Goal: Task Accomplishment & Management: Manage account settings

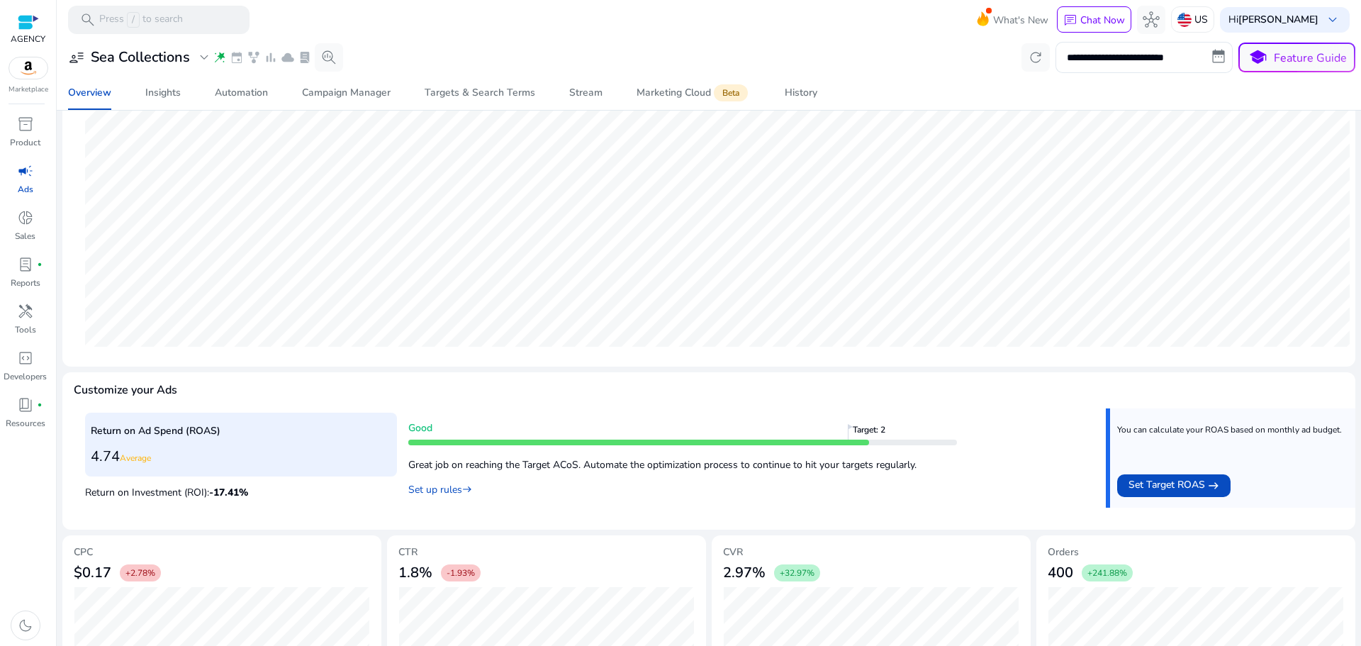
scroll to position [133, 0]
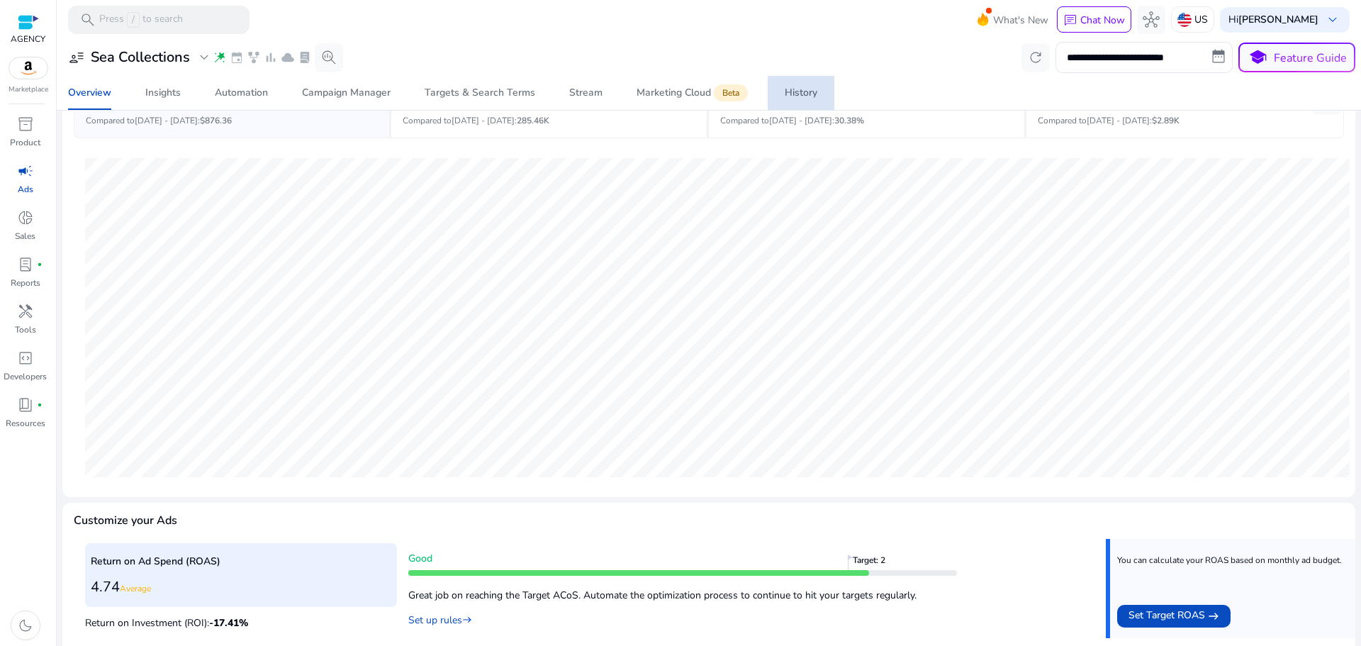
click at [806, 103] on span "History" at bounding box center [800, 93] width 33 height 34
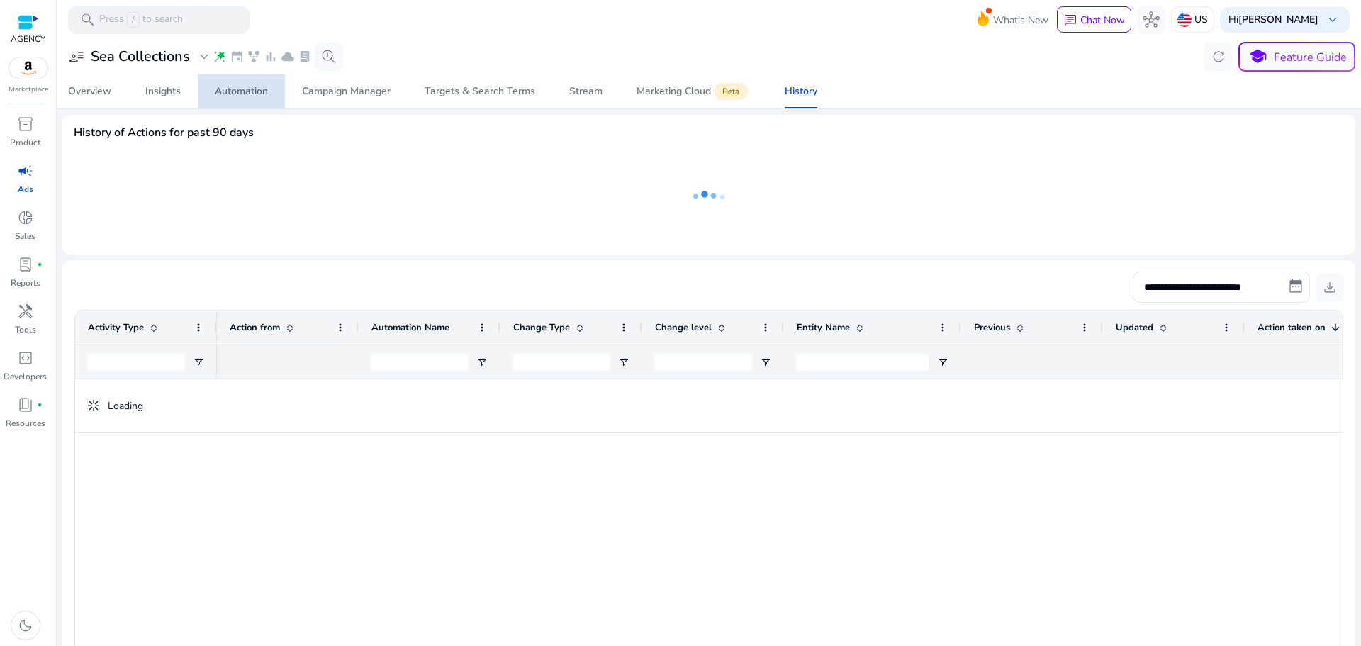
click at [236, 94] on div "Automation" at bounding box center [241, 91] width 53 height 10
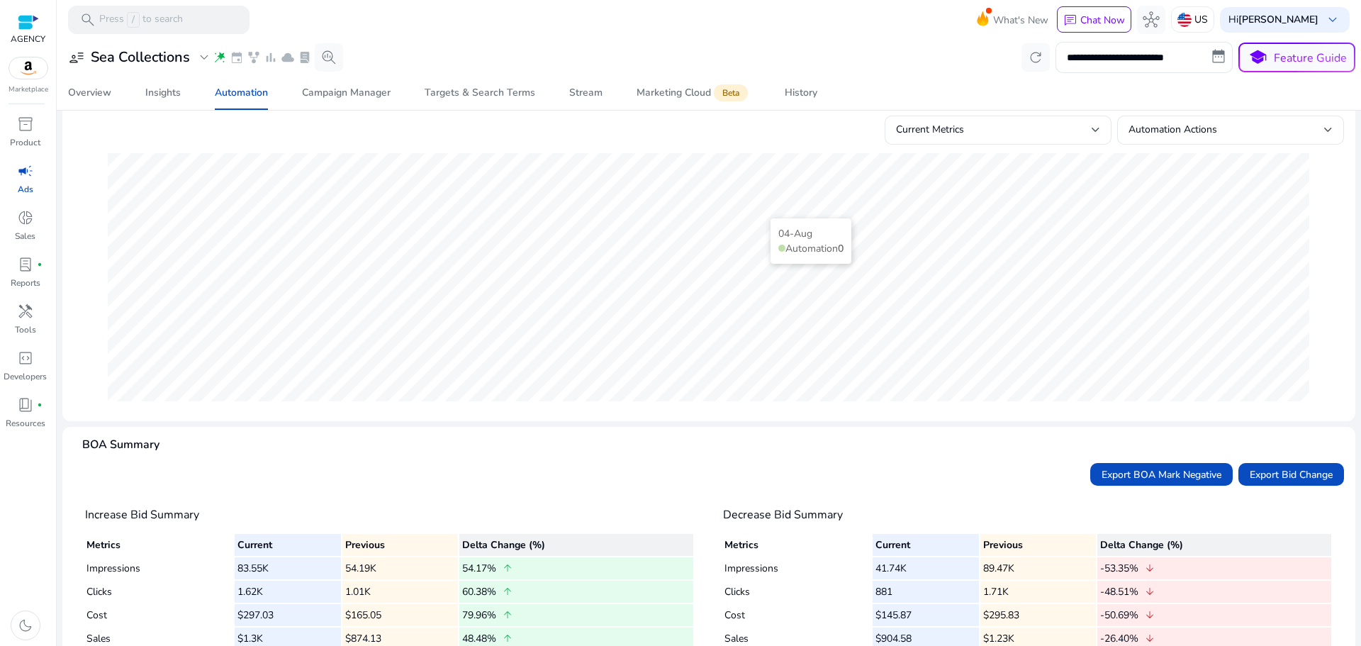
scroll to position [77, 0]
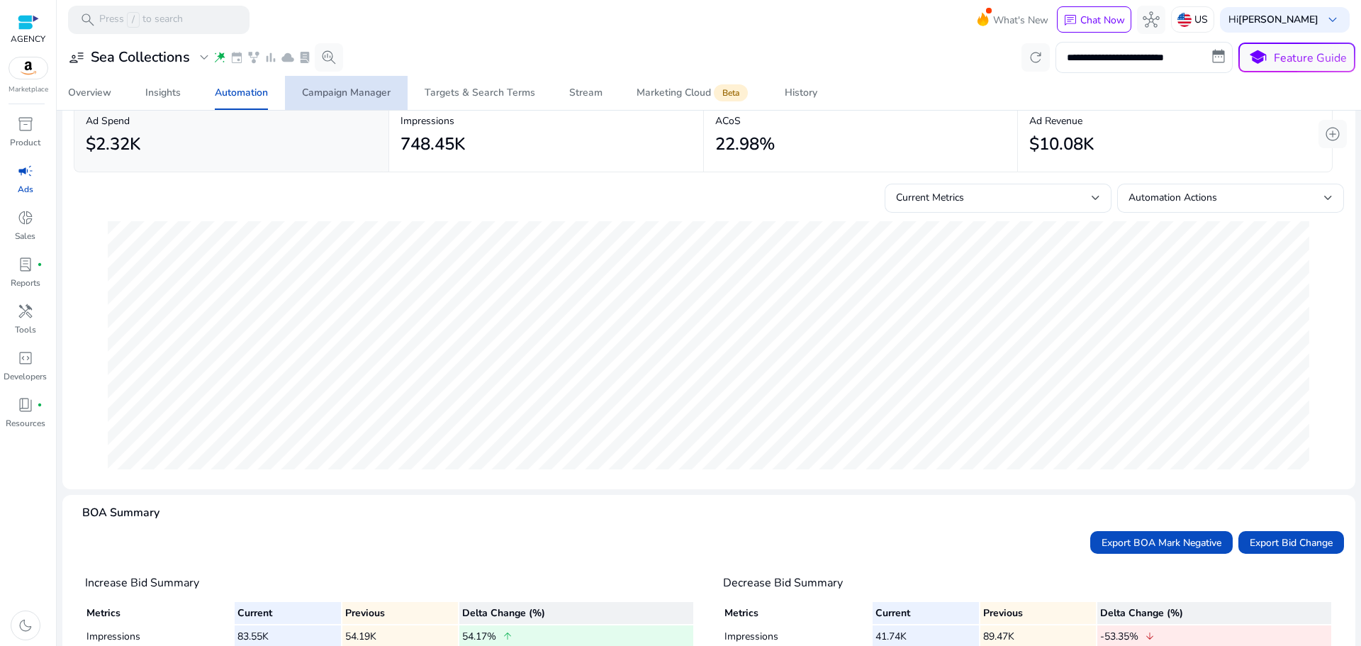
click at [364, 85] on span "Campaign Manager" at bounding box center [346, 93] width 89 height 34
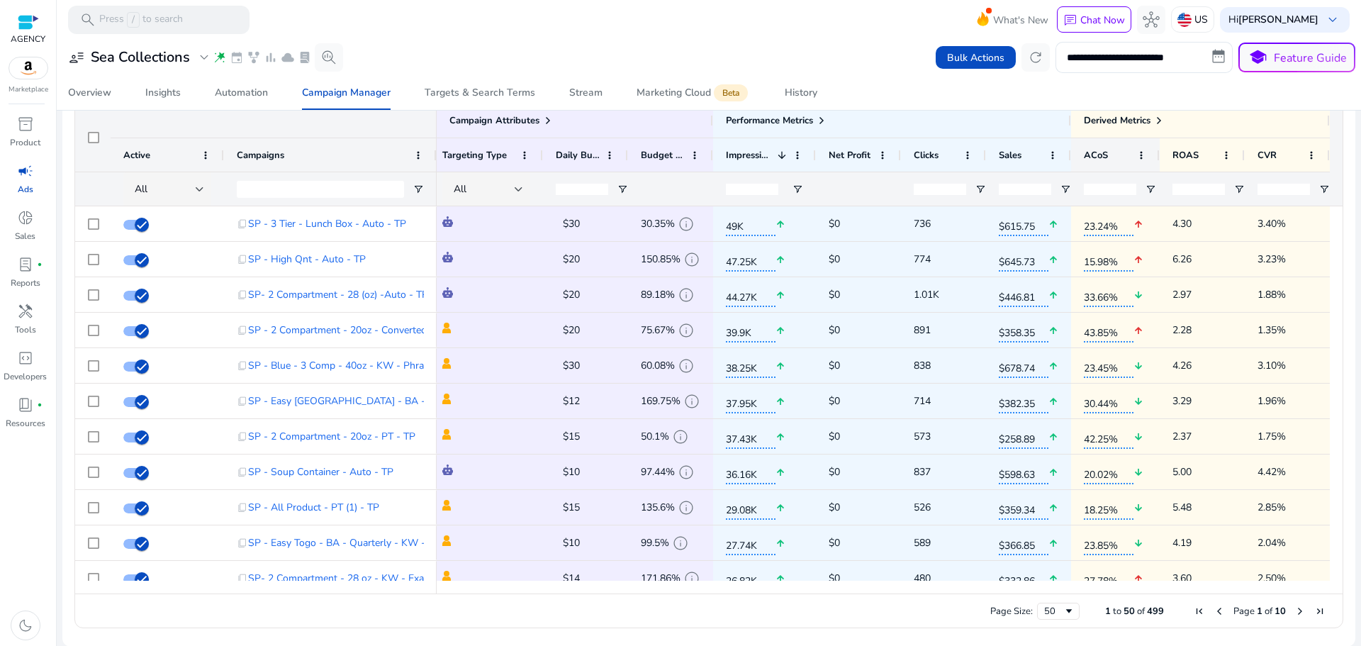
click at [1121, 154] on div "ACoS" at bounding box center [1106, 155] width 47 height 26
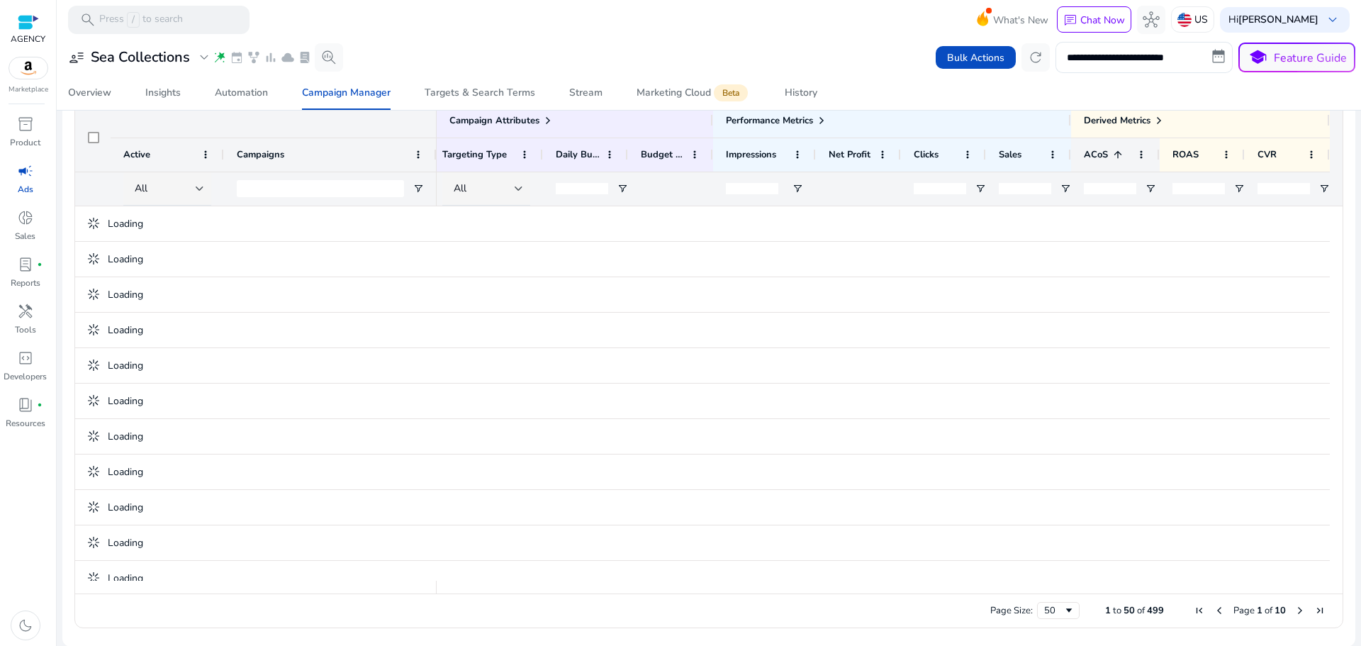
scroll to position [958, 0]
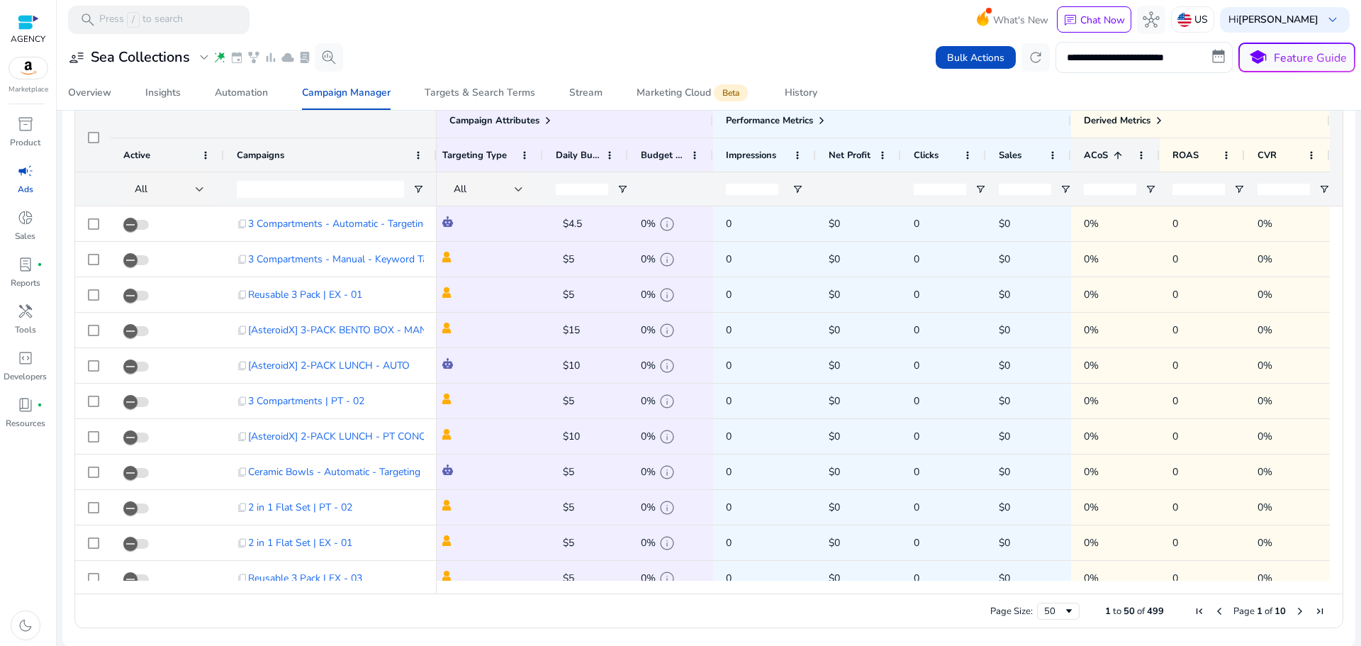
click at [1117, 152] on span at bounding box center [1117, 155] width 11 height 11
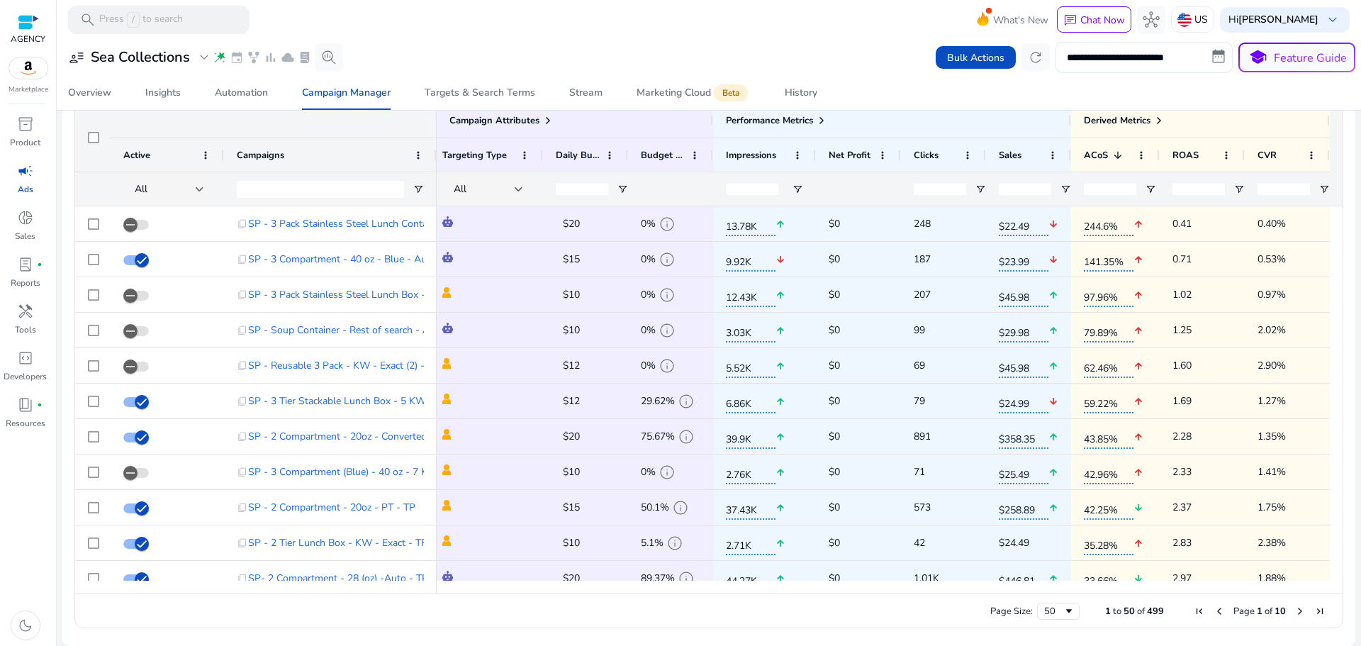
drag, startPoint x: 702, startPoint y: 593, endPoint x: 520, endPoint y: 575, distance: 182.3
click at [521, 578] on div "Campaign Attributes Active Campaigns 1" at bounding box center [708, 348] width 1267 height 490
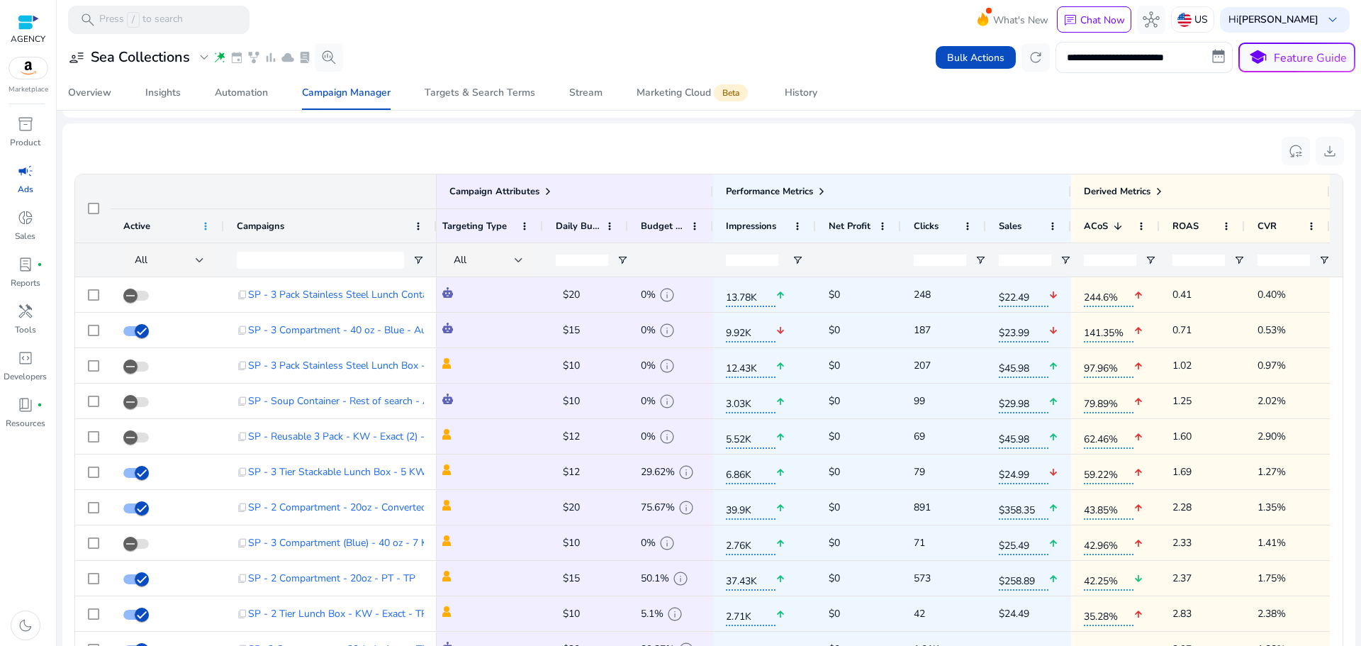
drag, startPoint x: 223, startPoint y: 227, endPoint x: 209, endPoint y: 230, distance: 14.5
click at [209, 230] on div "Active" at bounding box center [167, 225] width 113 height 34
drag, startPoint x: 223, startPoint y: 229, endPoint x: 205, endPoint y: 230, distance: 17.1
click at [205, 230] on div "Active" at bounding box center [167, 225] width 113 height 34
drag, startPoint x: 435, startPoint y: 227, endPoint x: 451, endPoint y: 240, distance: 20.6
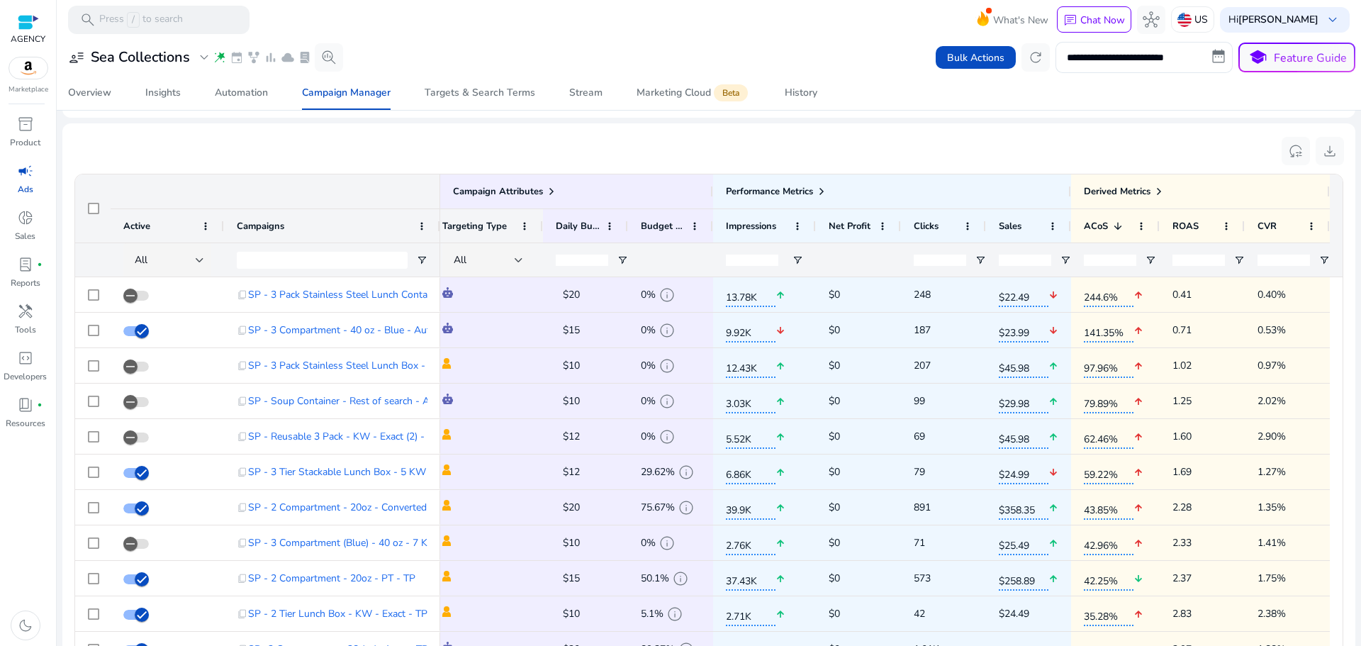
click at [438, 253] on div "Campaign Attributes Active Campaigns" at bounding box center [257, 225] width 365 height 102
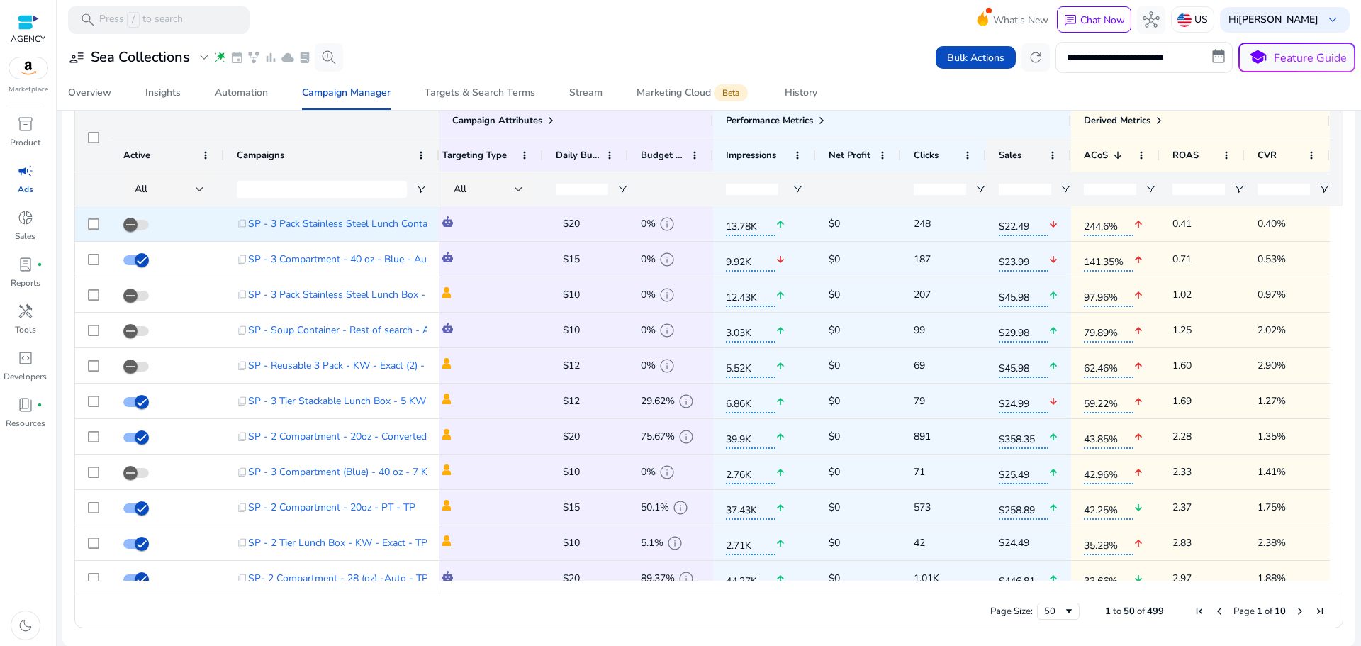
scroll to position [959, 0]
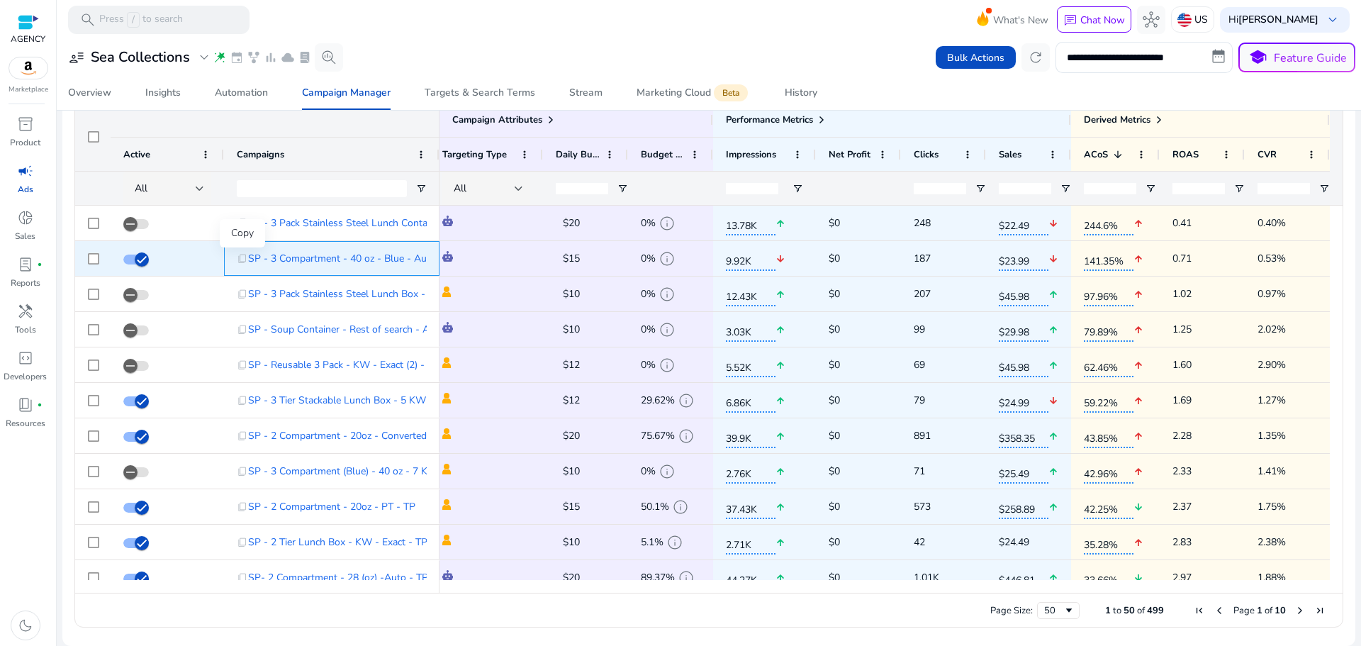
click at [238, 259] on span "content_copy" at bounding box center [242, 258] width 11 height 11
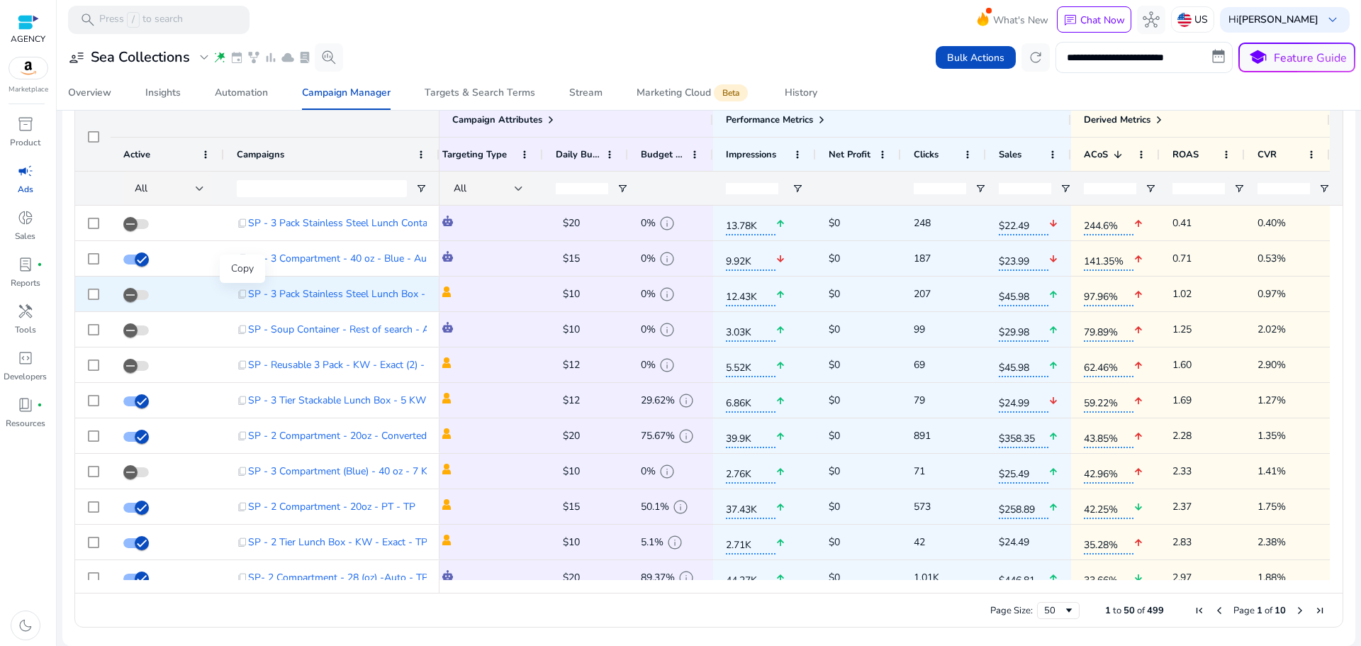
click at [237, 293] on span "content_copy" at bounding box center [242, 293] width 11 height 11
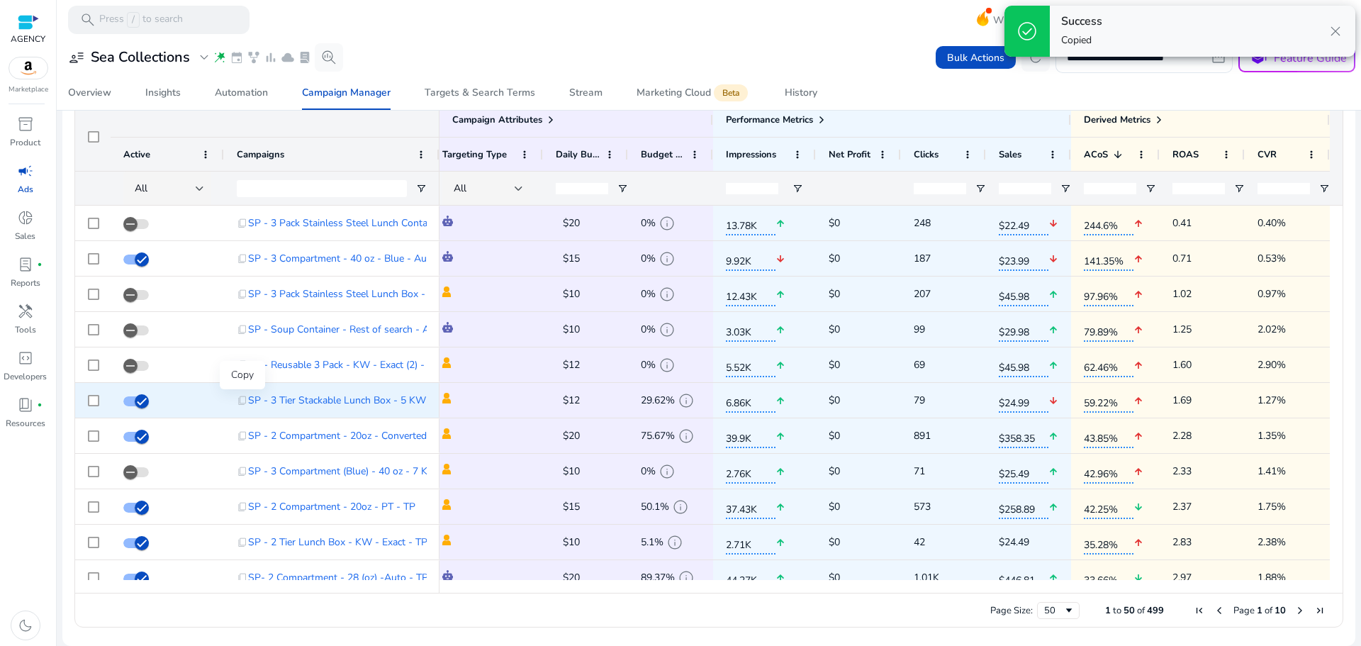
click at [244, 404] on span "content_copy" at bounding box center [242, 400] width 11 height 11
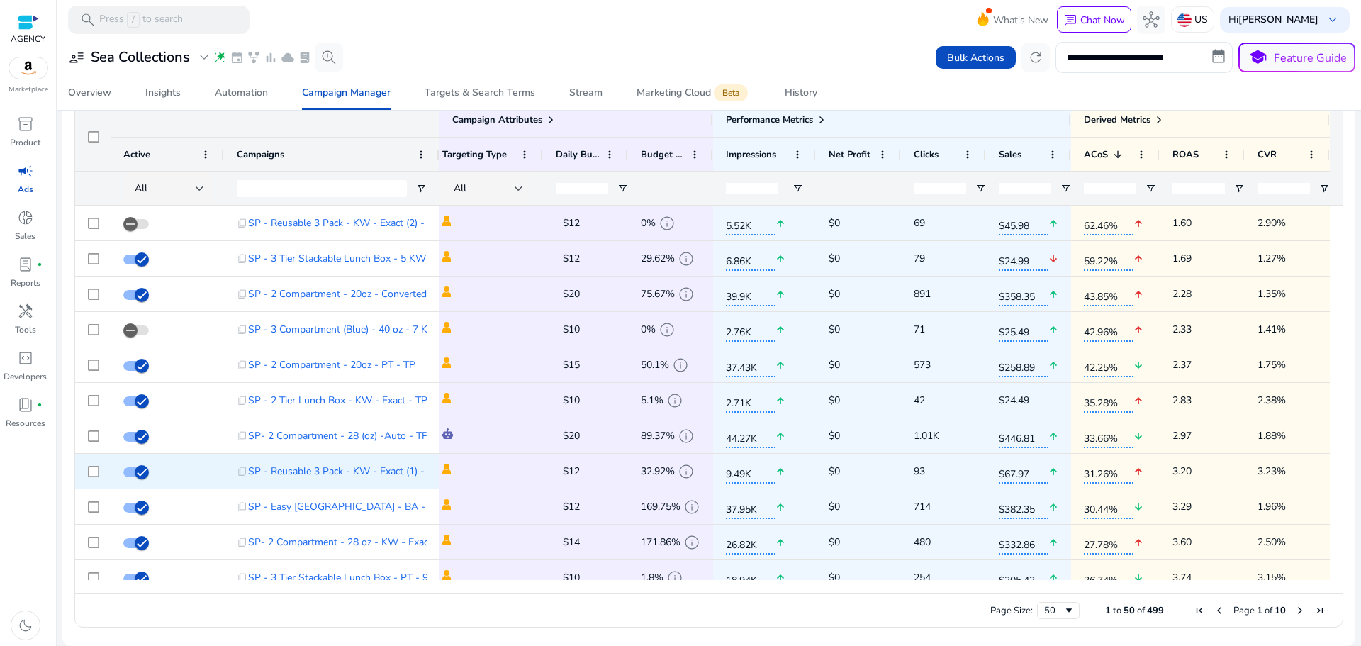
scroll to position [71, 0]
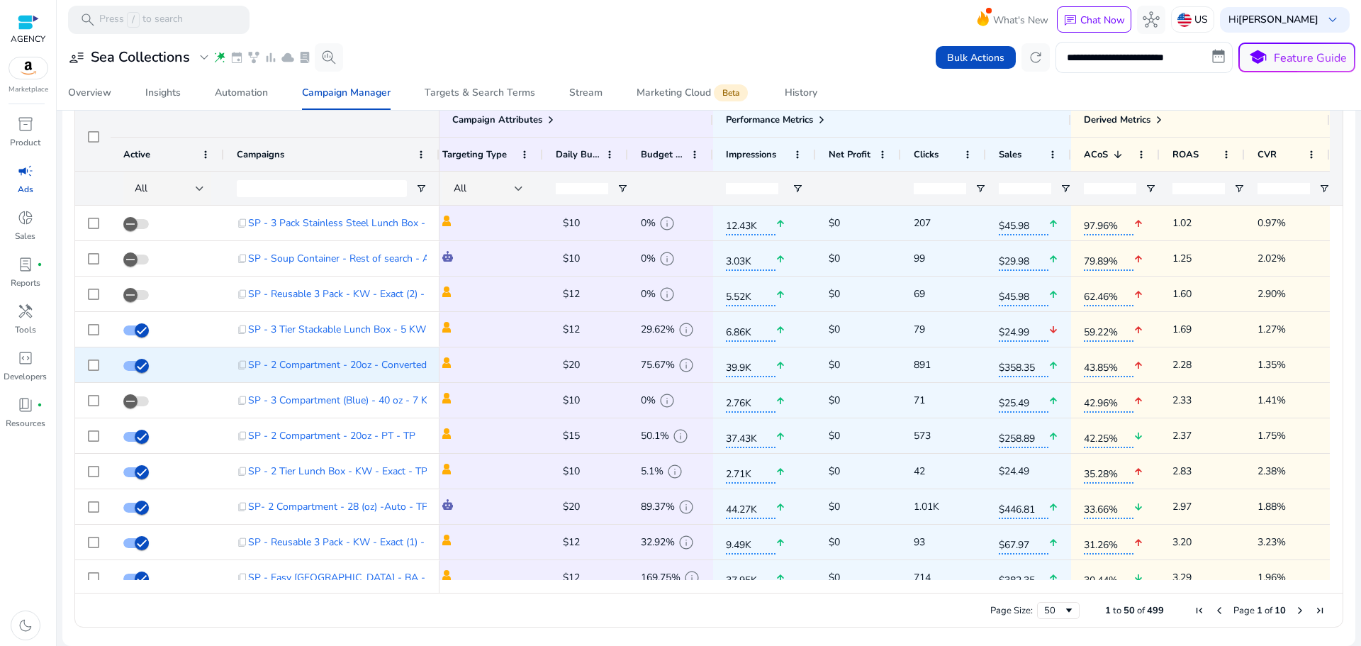
click at [571, 365] on span "$20" at bounding box center [571, 364] width 17 height 13
click at [575, 364] on span "$20" at bounding box center [571, 364] width 17 height 13
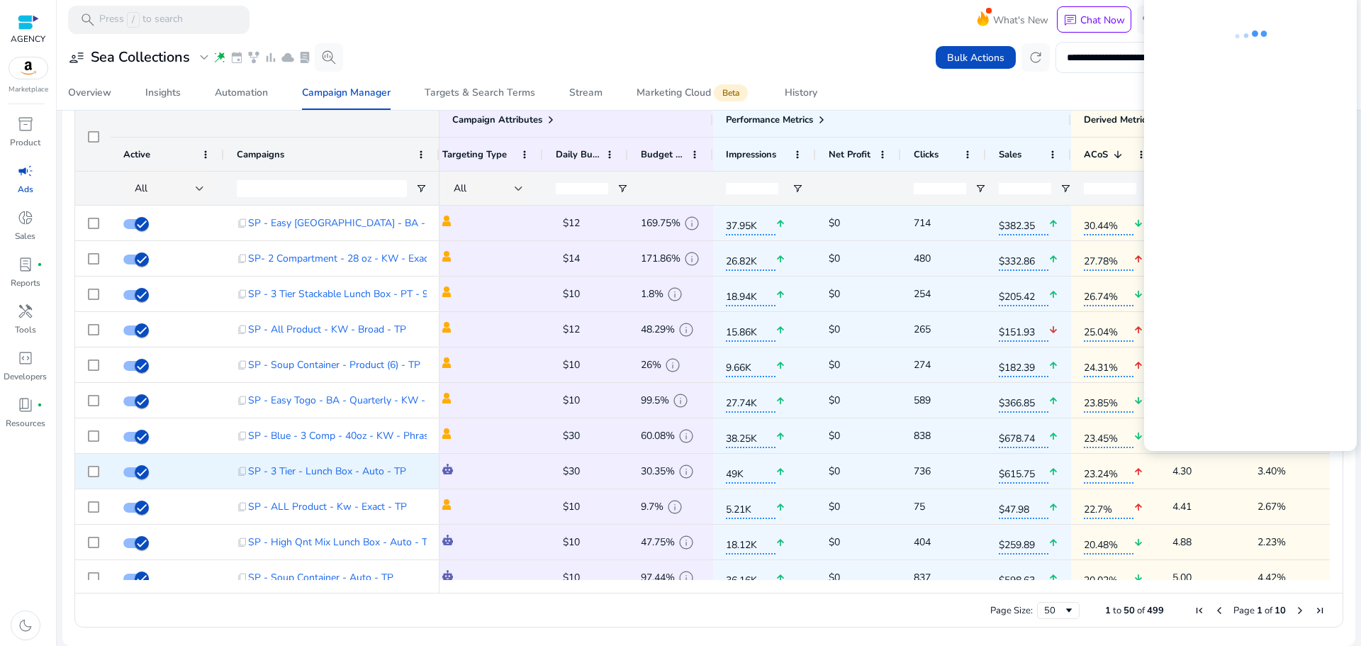
scroll to position [496, 0]
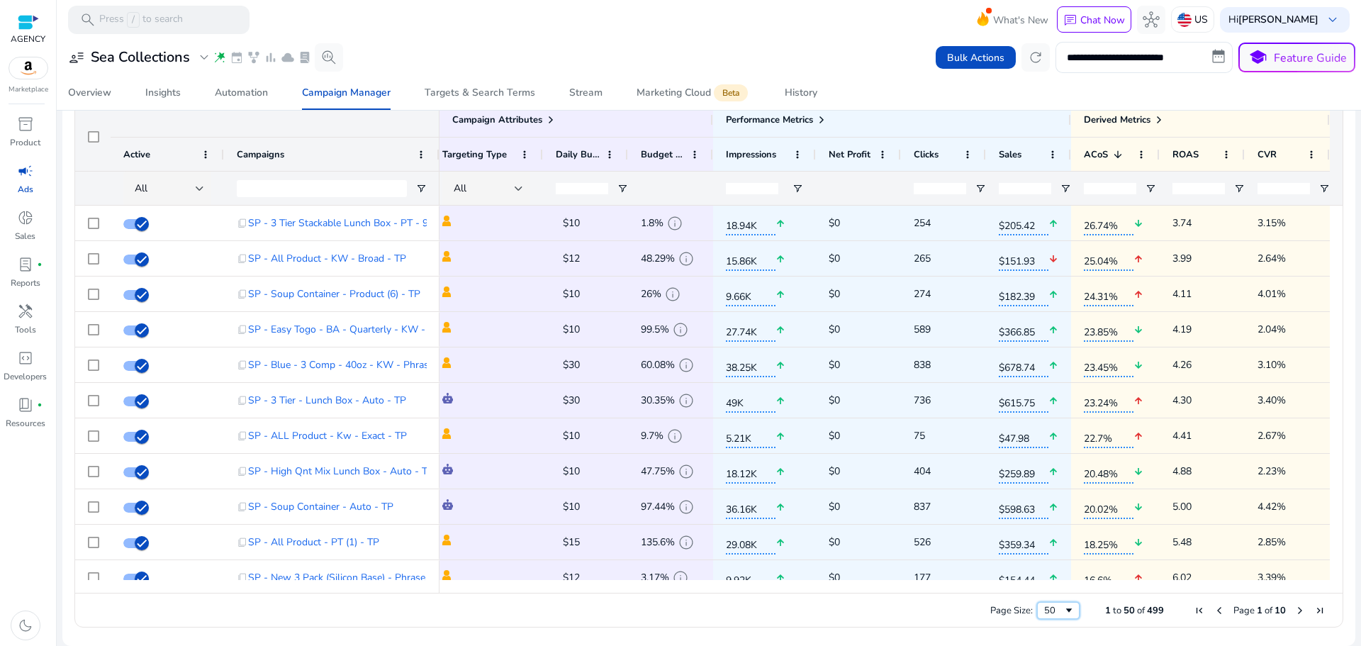
click at [1055, 615] on div "50" at bounding box center [1053, 610] width 19 height 13
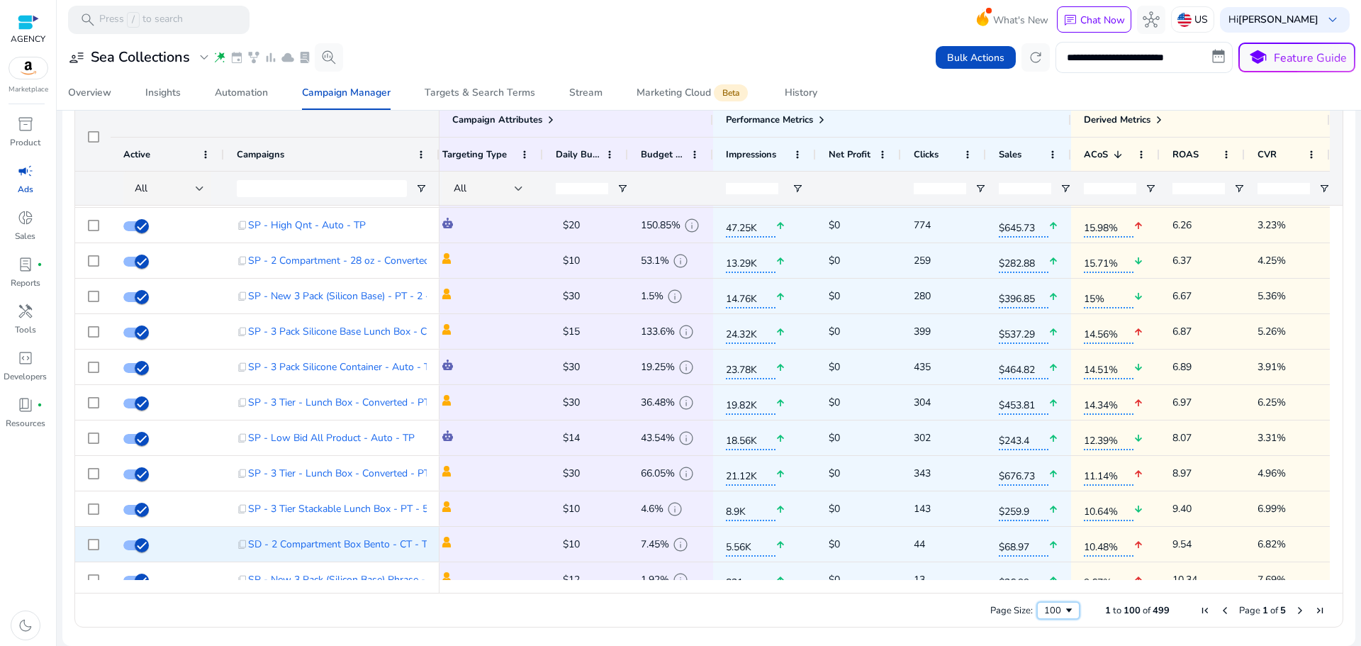
scroll to position [986, 0]
